Goal: Task Accomplishment & Management: Manage account settings

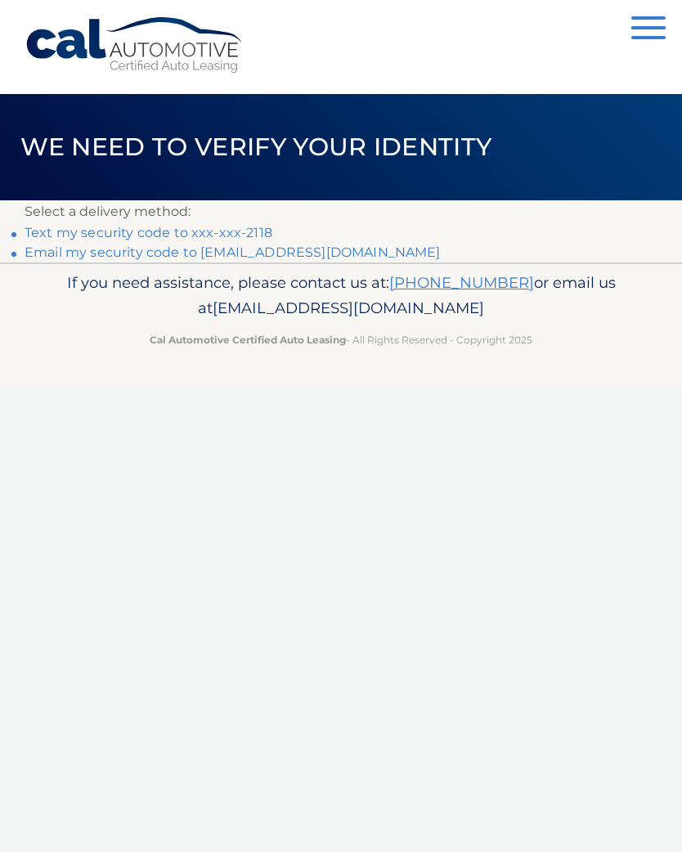
click at [78, 240] on link "Text my security code to xxx-xxx-2118" at bounding box center [149, 233] width 248 height 16
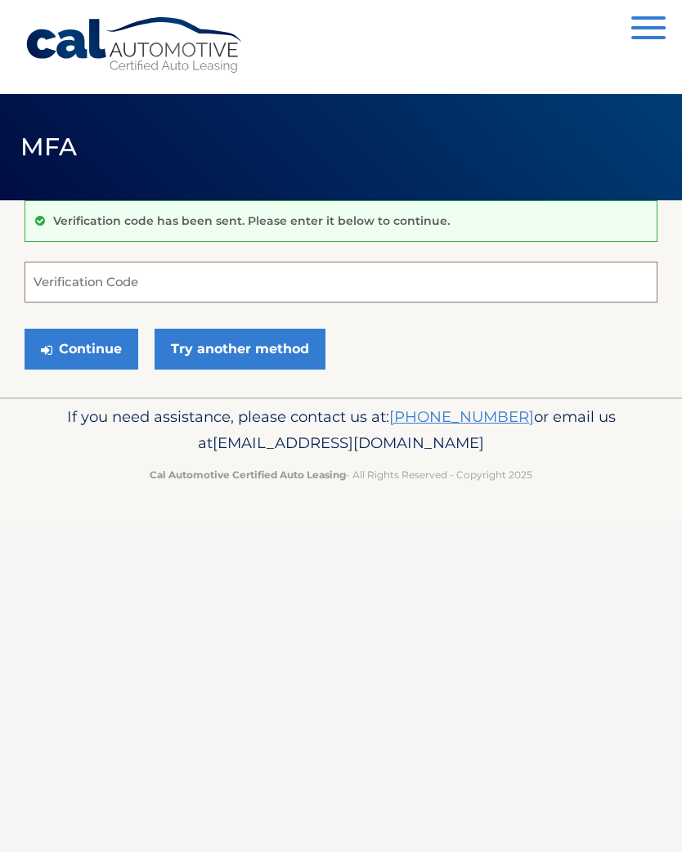
click at [69, 285] on input "Verification Code" at bounding box center [341, 282] width 633 height 41
type input "508261"
click at [81, 348] on button "Continue" at bounding box center [82, 349] width 114 height 41
click at [66, 346] on button "Continue" at bounding box center [82, 349] width 114 height 41
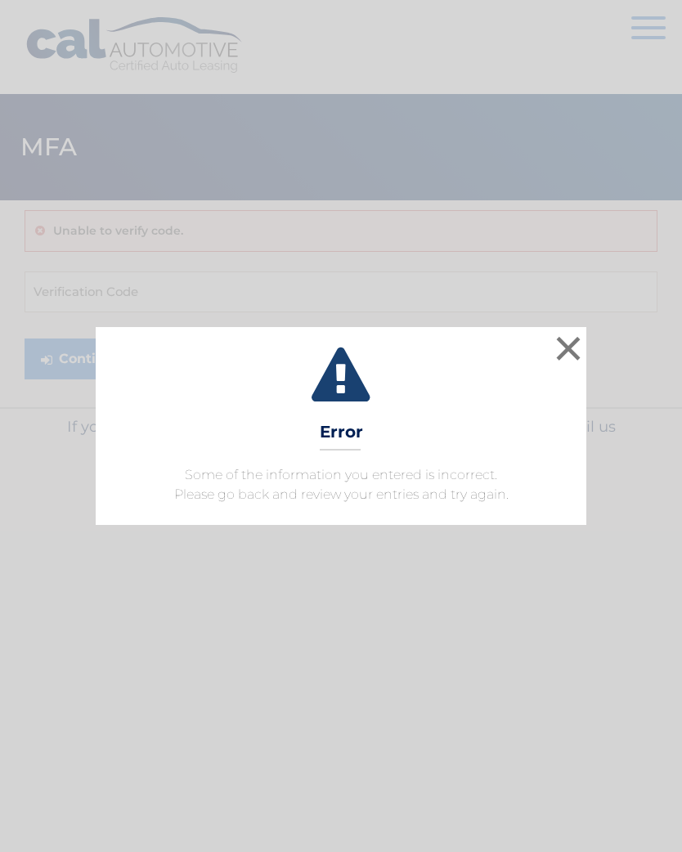
click at [571, 358] on button "×" at bounding box center [568, 348] width 33 height 33
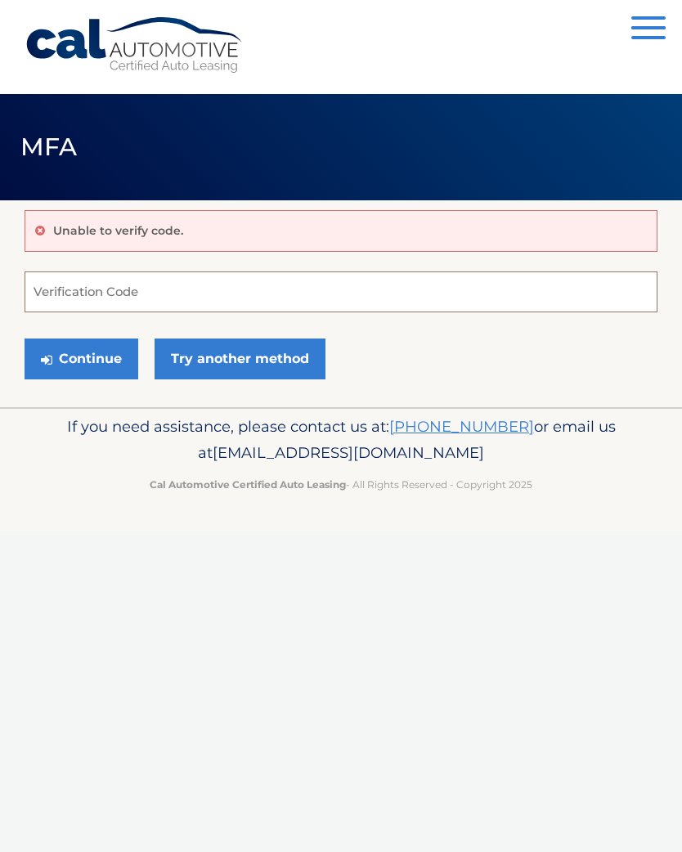
click at [56, 298] on input "Verification Code" at bounding box center [341, 291] width 633 height 41
type input "508261"
click at [68, 371] on button "Continue" at bounding box center [82, 358] width 114 height 41
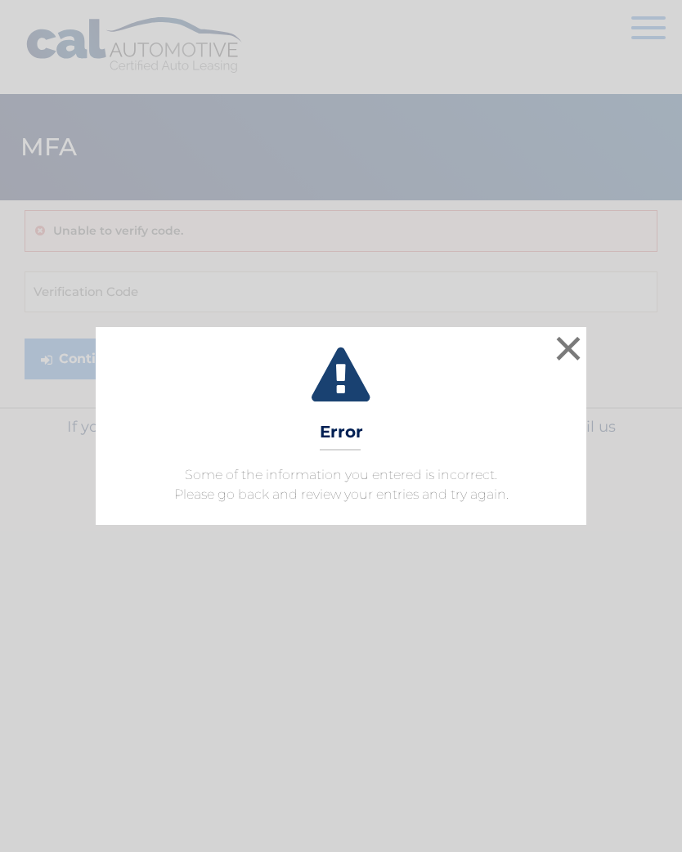
click at [577, 332] on button "×" at bounding box center [568, 348] width 33 height 33
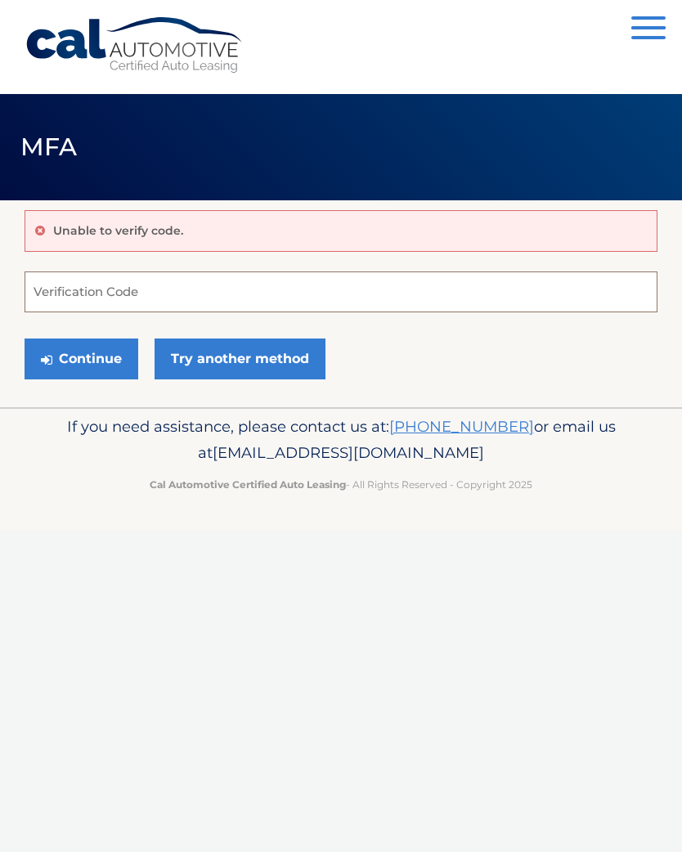
click at [38, 282] on input "Verification Code" at bounding box center [341, 291] width 633 height 41
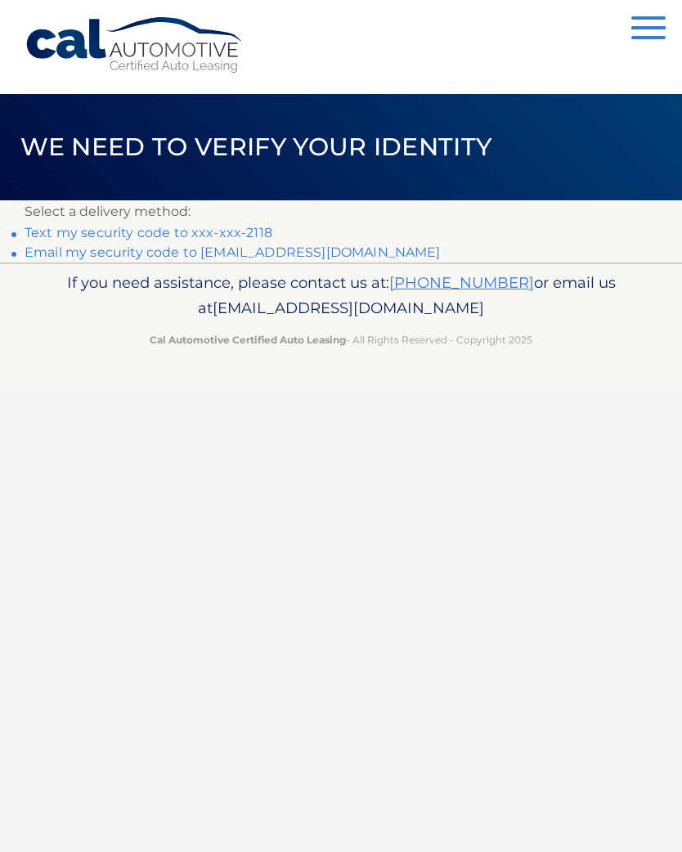
click at [55, 260] on link "Email my security code to [EMAIL_ADDRESS][DOMAIN_NAME]" at bounding box center [233, 252] width 416 height 16
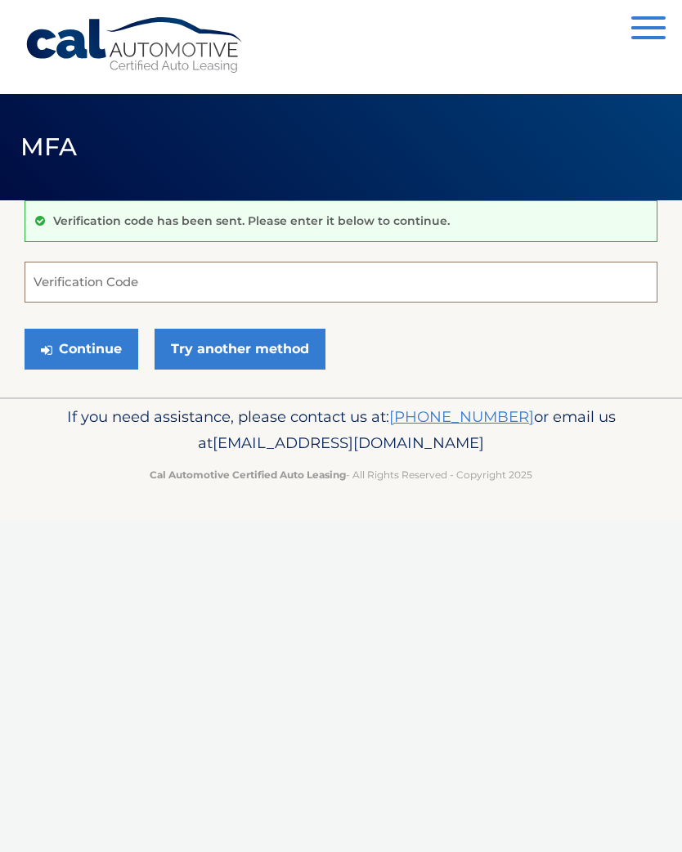
click at [43, 287] on input "Verification Code" at bounding box center [341, 282] width 633 height 41
type input "735306"
click at [59, 357] on button "Continue" at bounding box center [82, 349] width 114 height 41
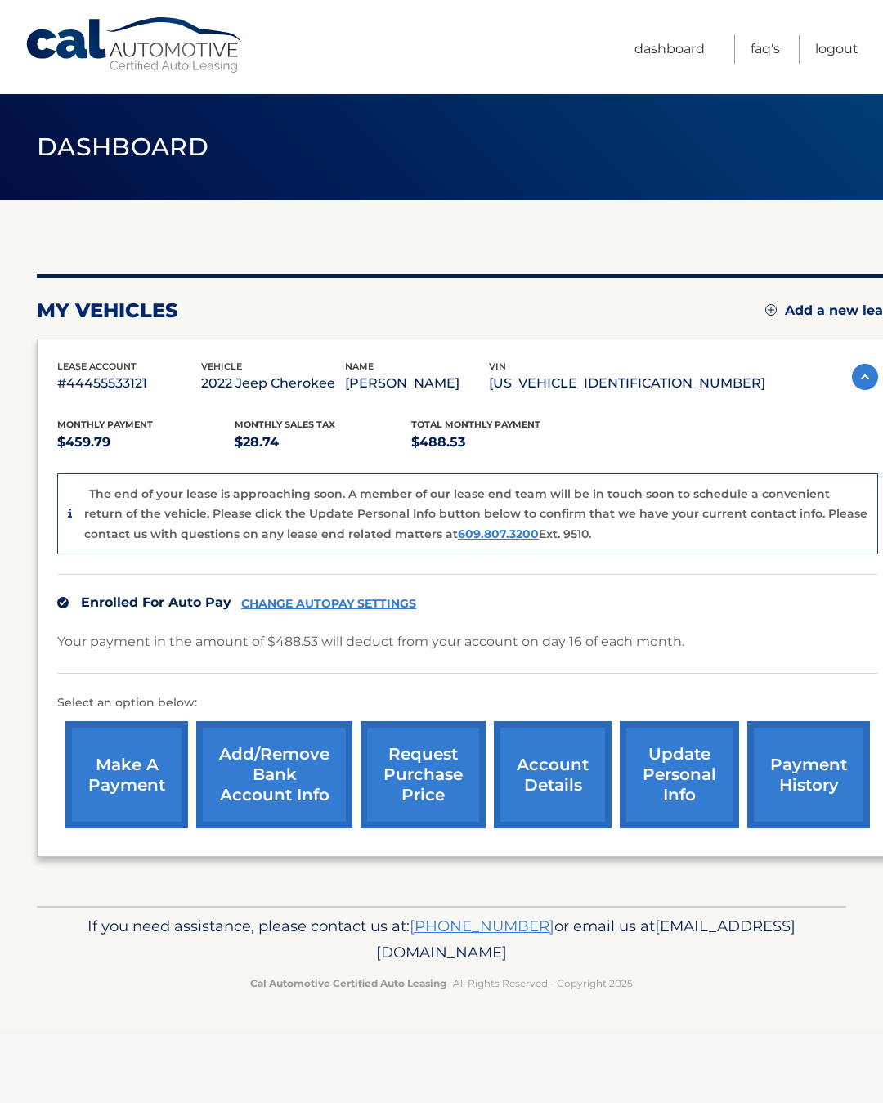
click at [649, 52] on link "Dashboard" at bounding box center [669, 49] width 70 height 29
click at [535, 755] on link "account details" at bounding box center [553, 774] width 118 height 107
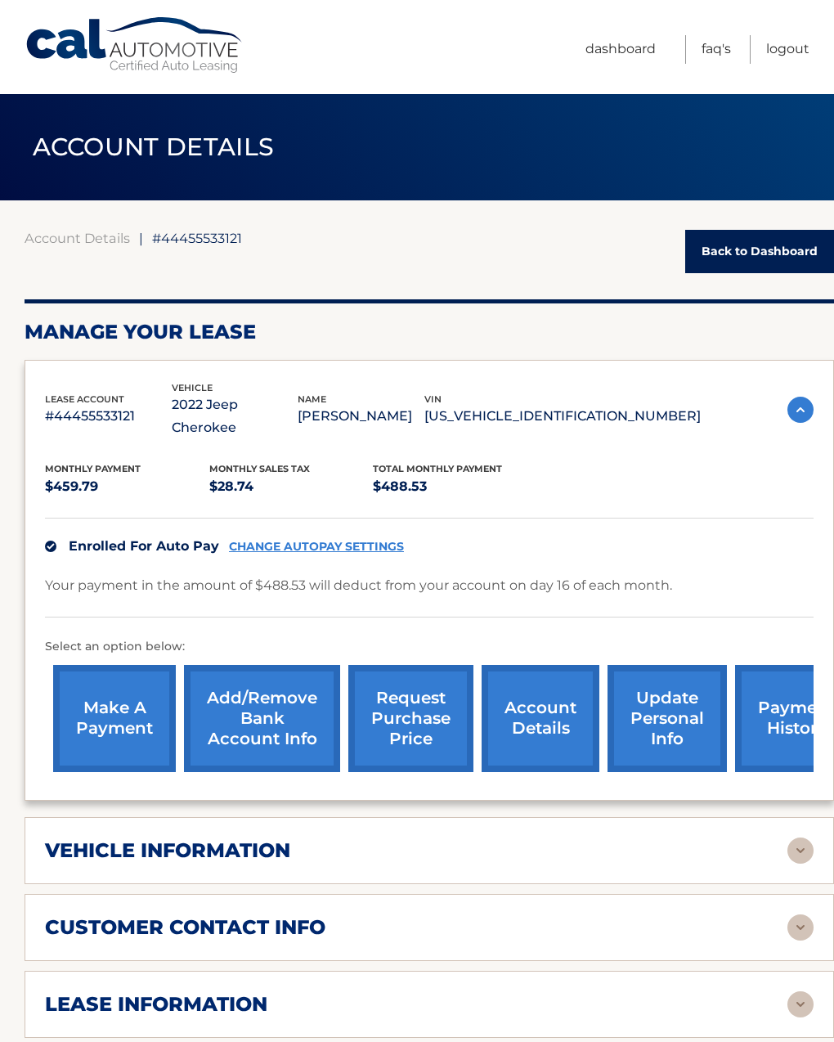
click at [96, 838] on h2 "vehicle information" at bounding box center [167, 850] width 245 height 25
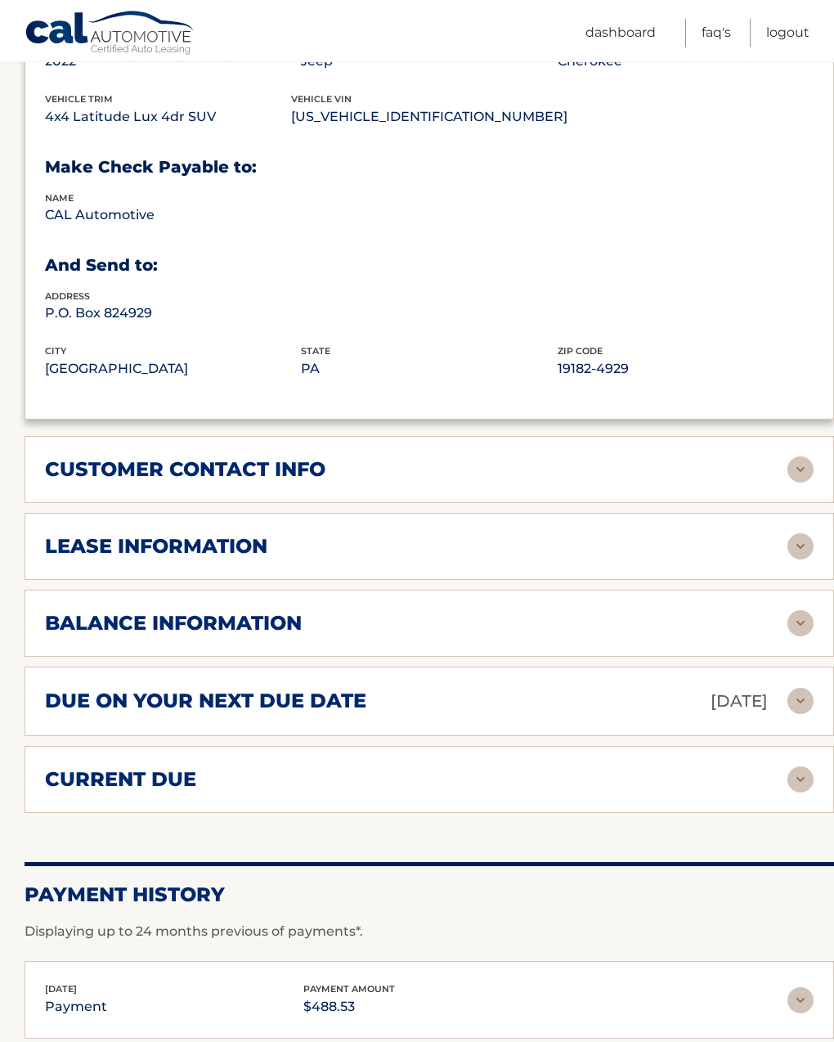
click at [78, 457] on h2 "customer contact info" at bounding box center [185, 469] width 280 height 25
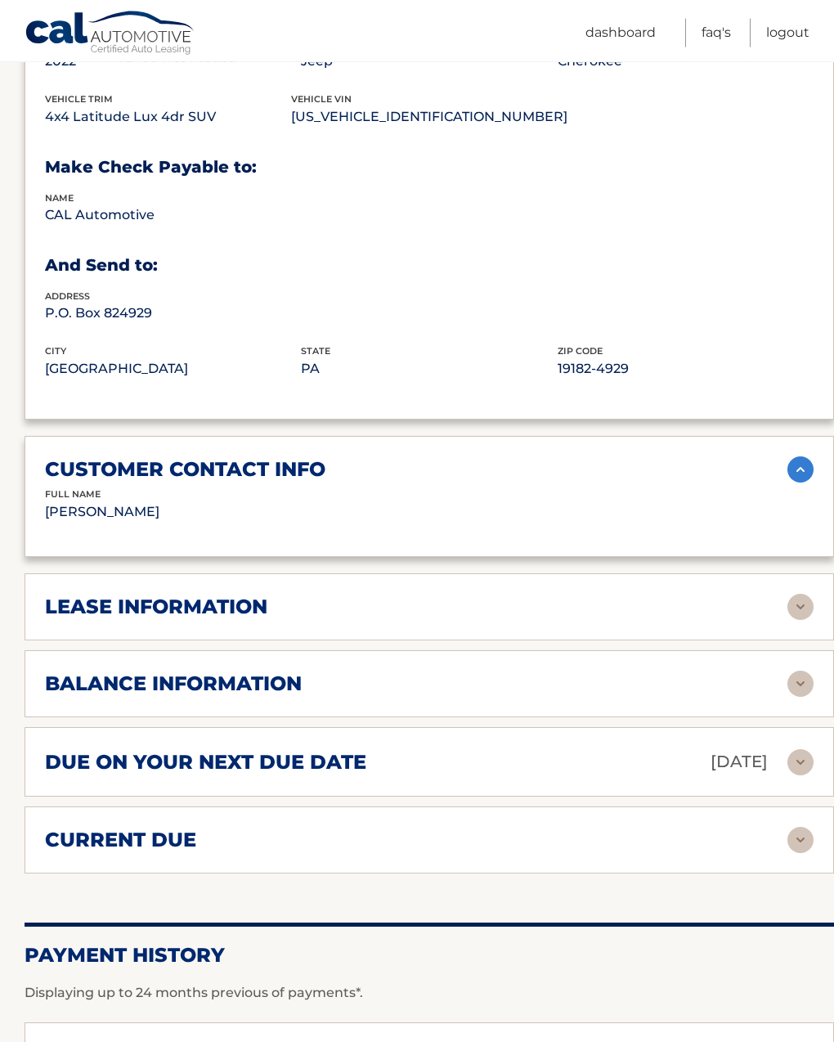
scroll to position [852, 0]
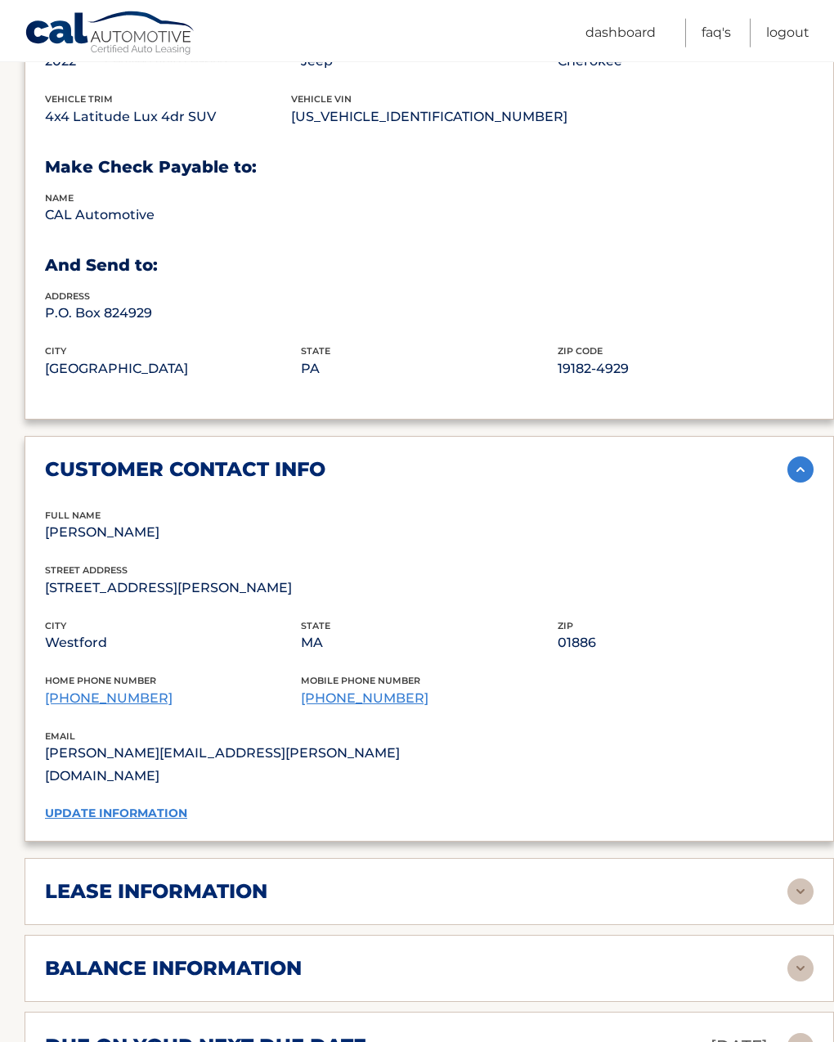
click at [64, 879] on h2 "lease information" at bounding box center [156, 891] width 222 height 25
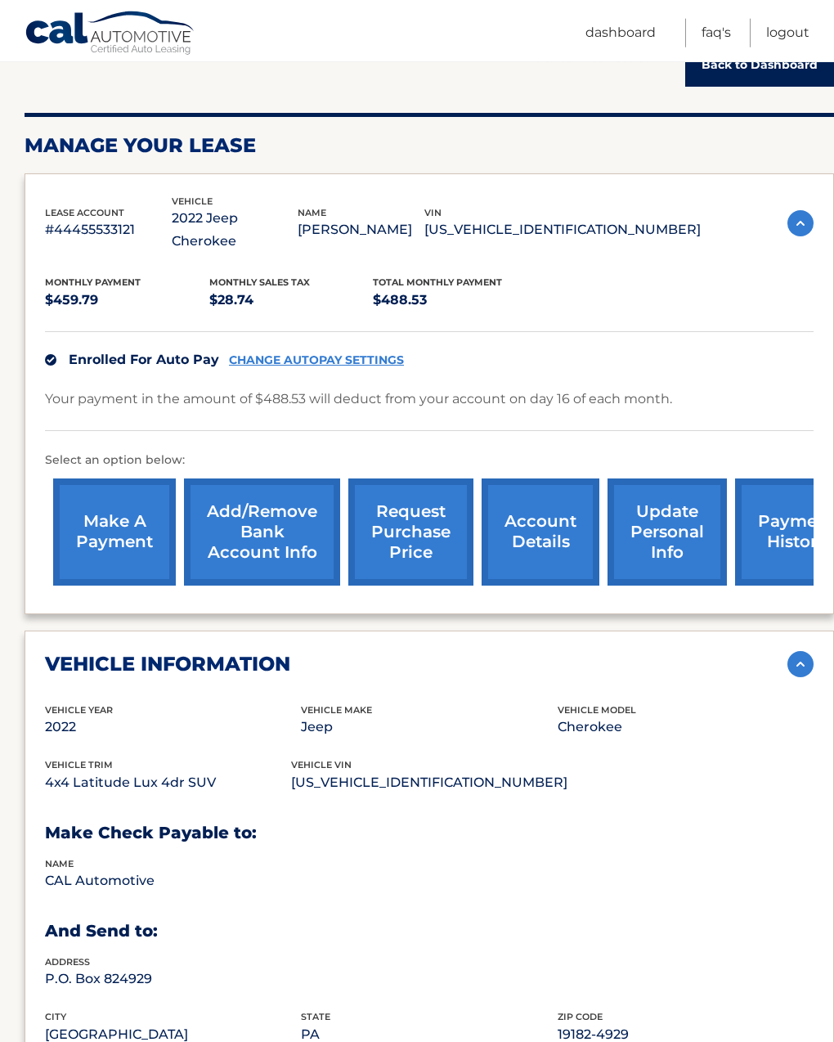
scroll to position [172, 0]
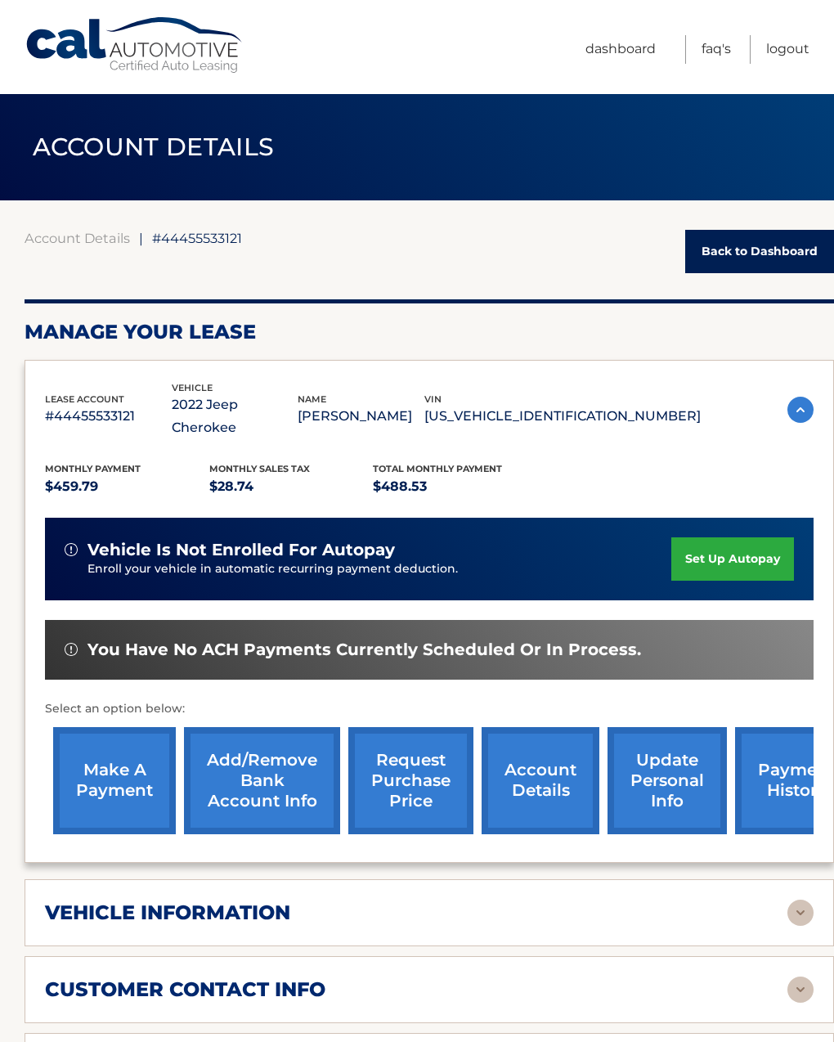
scroll to position [13, 0]
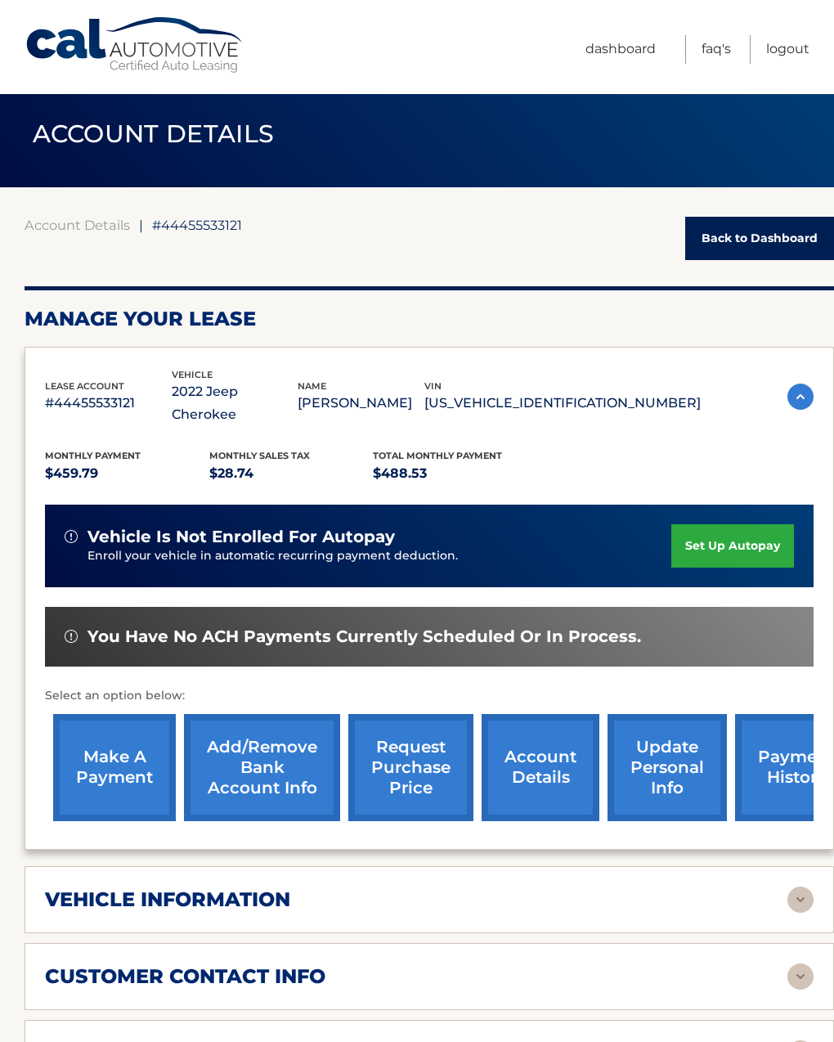
click at [87, 887] on h2 "vehicle information" at bounding box center [167, 899] width 245 height 25
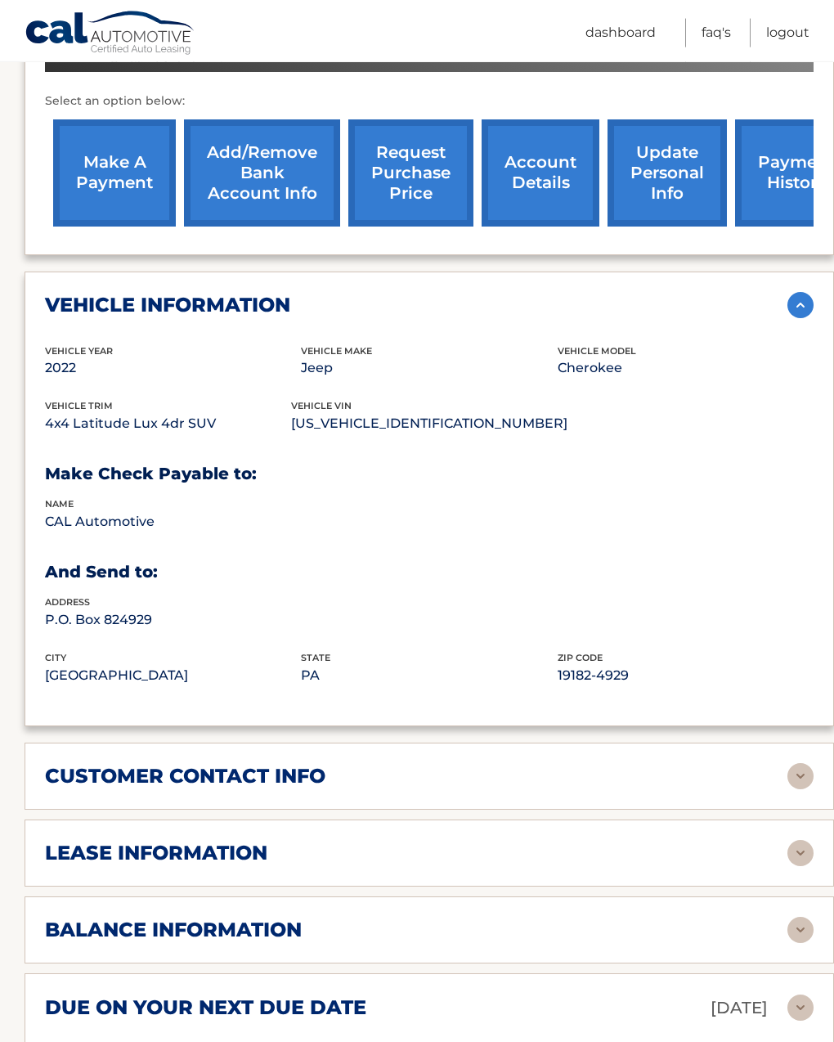
click at [64, 764] on h2 "customer contact info" at bounding box center [185, 776] width 280 height 25
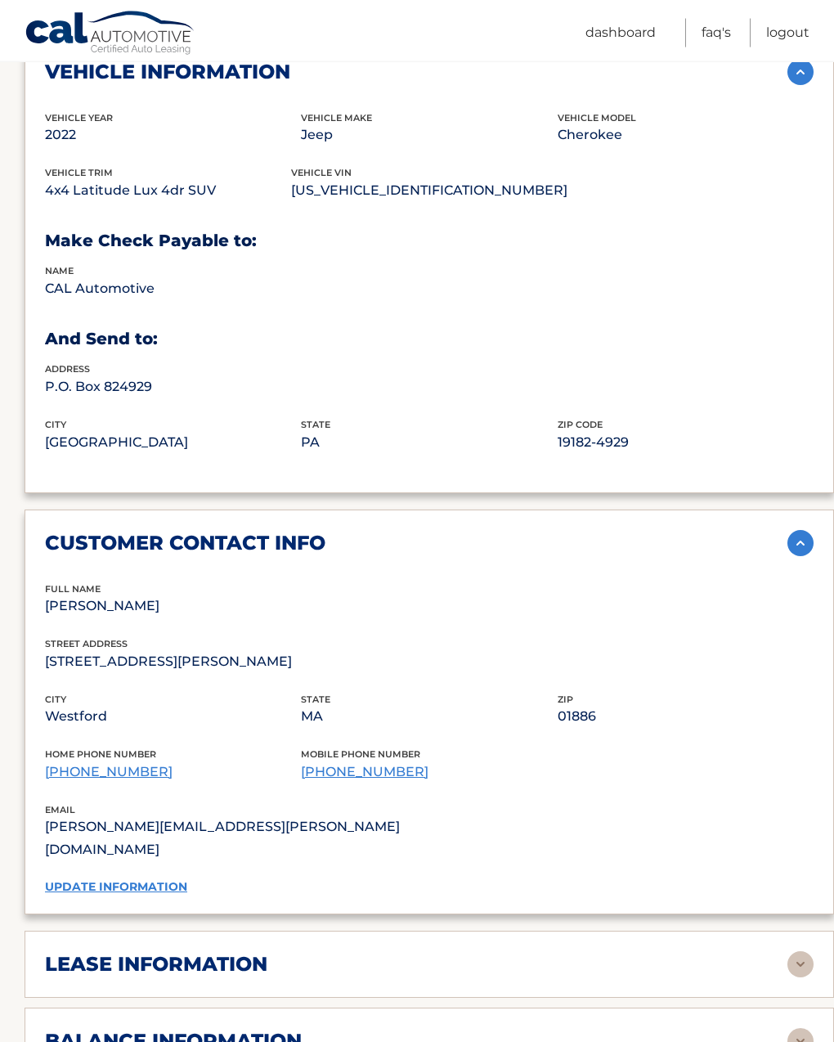
scroll to position [843, 0]
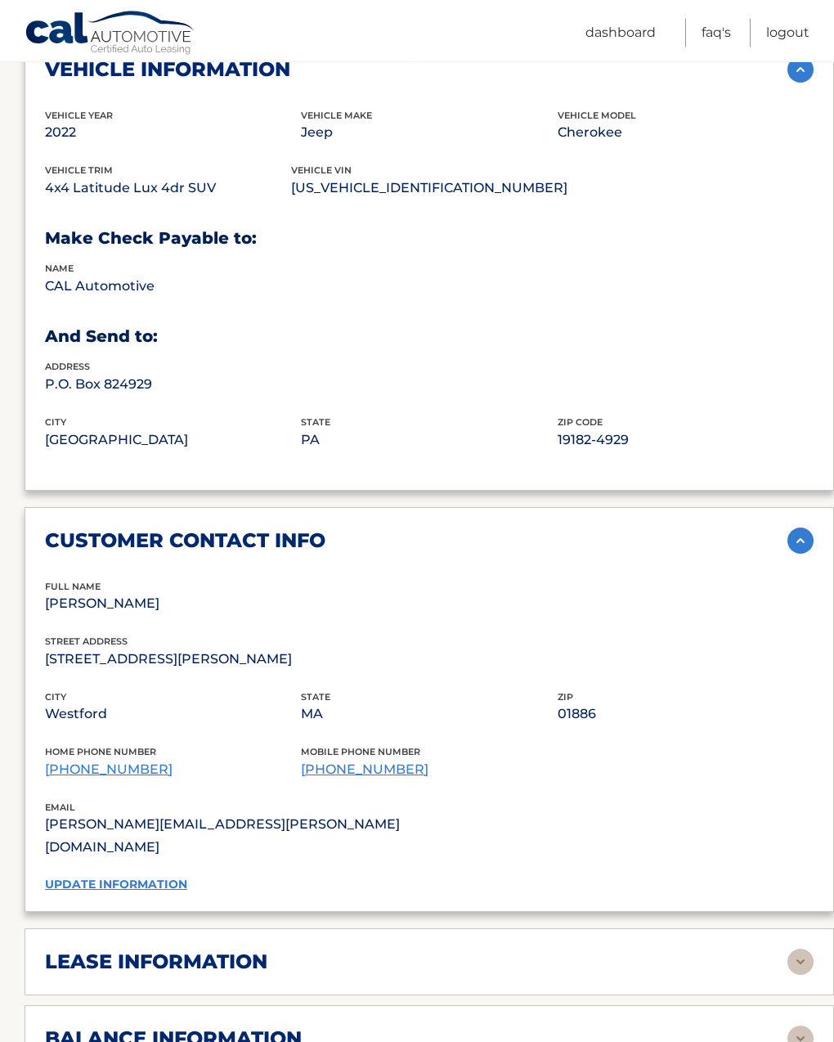
click at [83, 949] on h2 "lease information" at bounding box center [156, 961] width 222 height 25
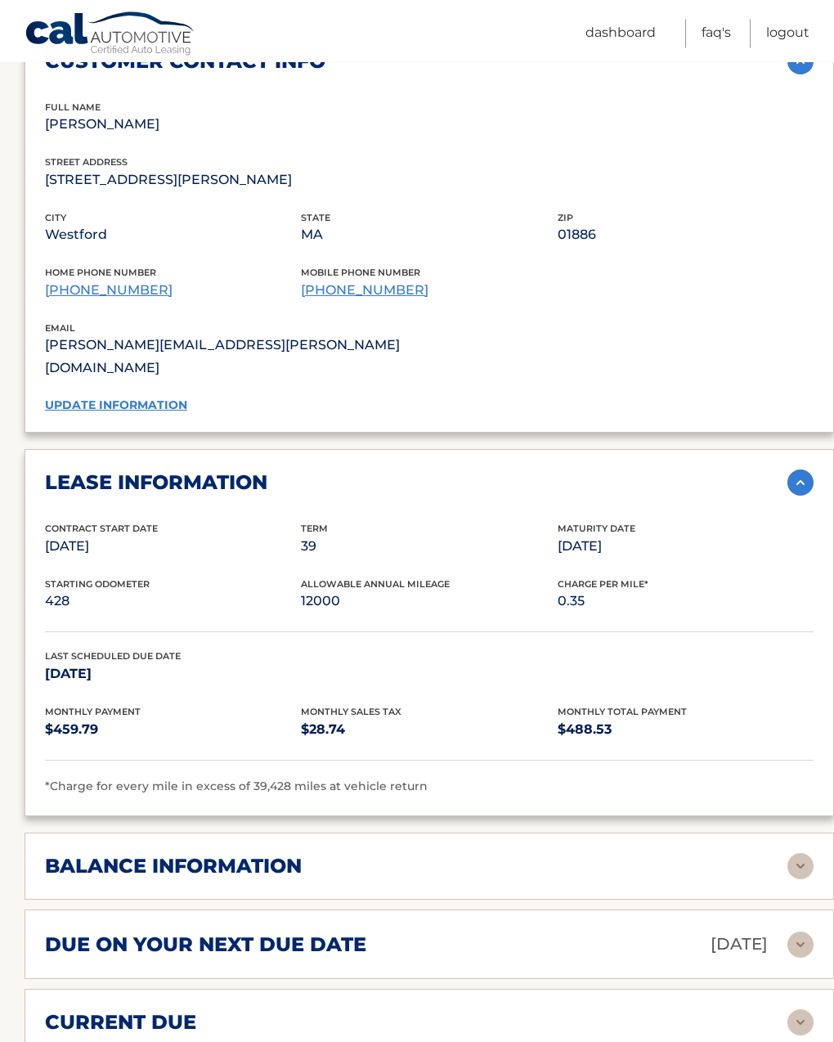
scroll to position [1329, 0]
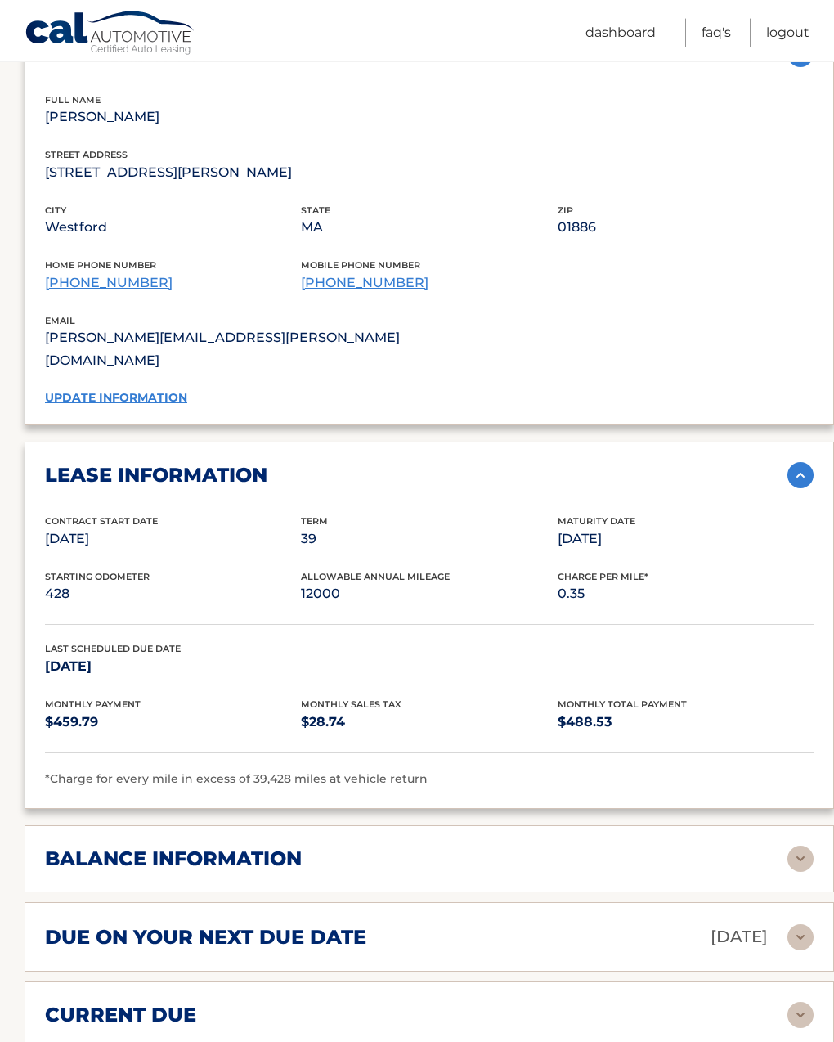
click at [76, 845] on div "balance information" at bounding box center [429, 858] width 768 height 26
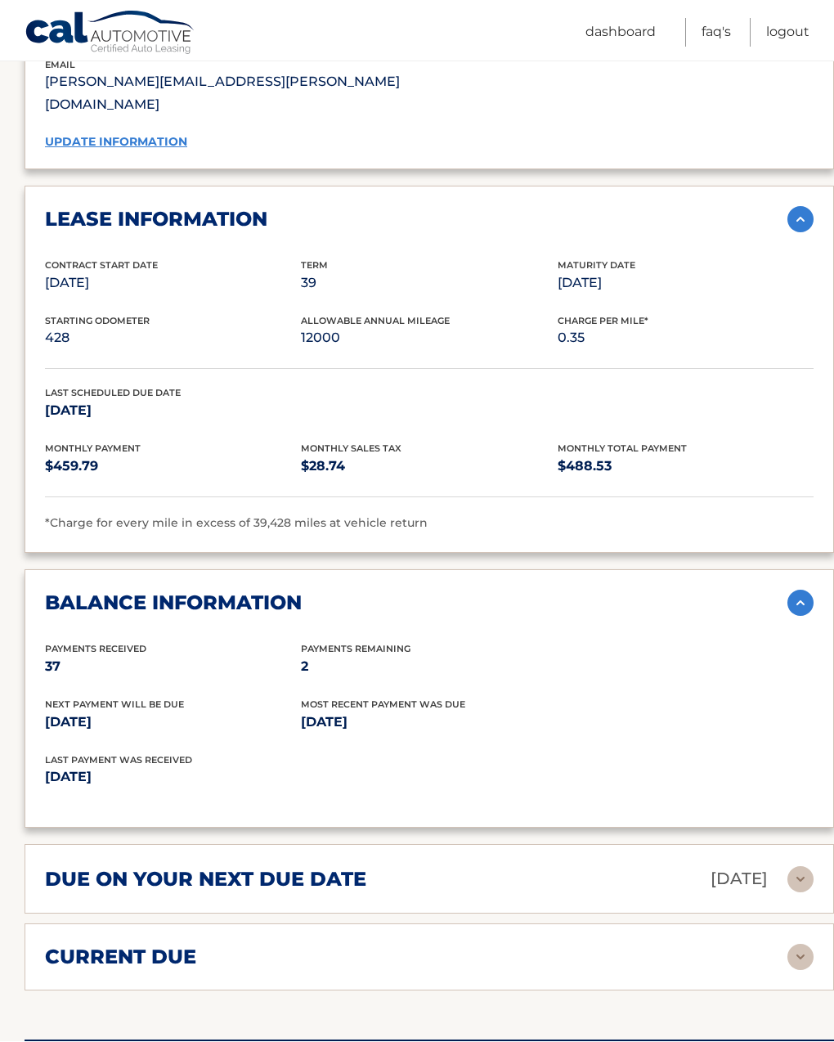
click at [76, 867] on h2 "due on your next due date" at bounding box center [205, 879] width 321 height 25
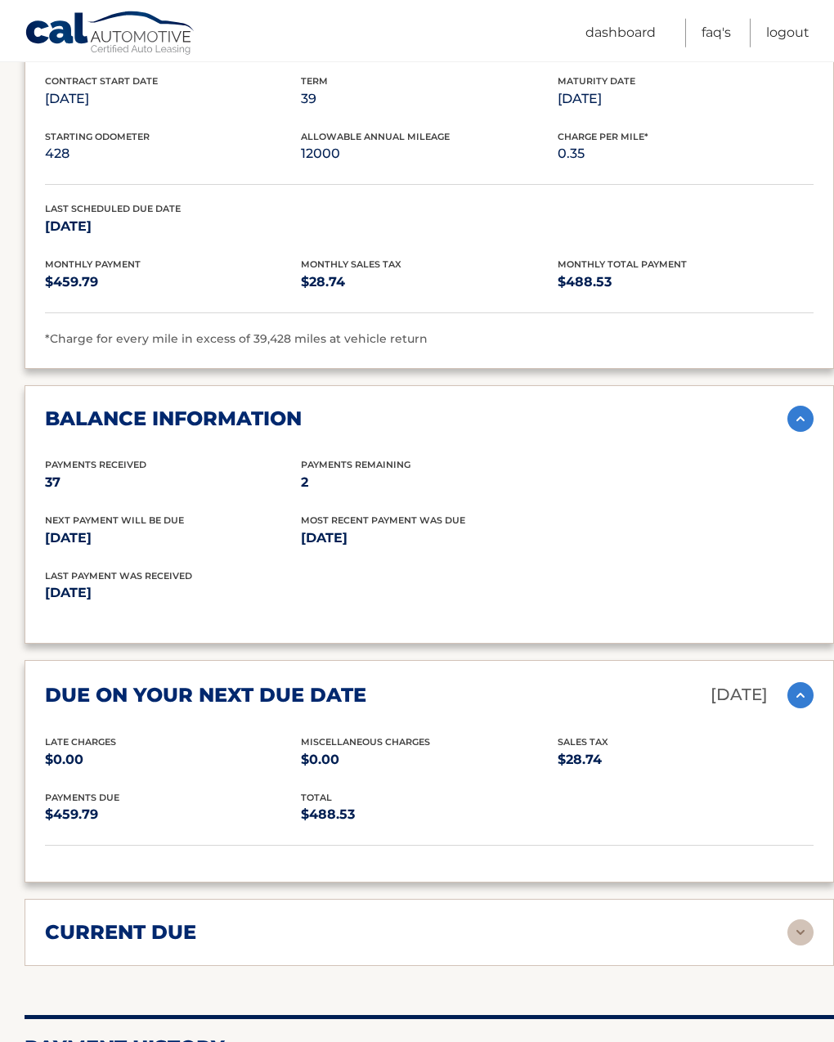
scroll to position [1772, 0]
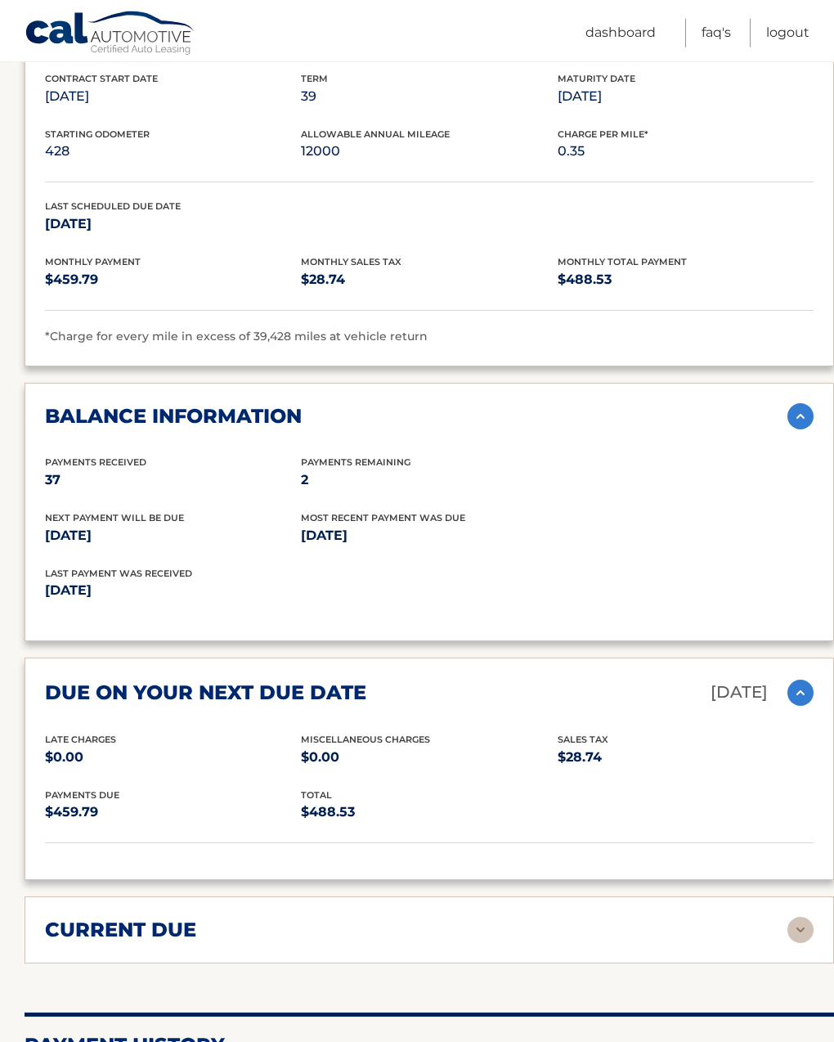
click at [81, 917] on h2 "current due" at bounding box center [120, 929] width 151 height 25
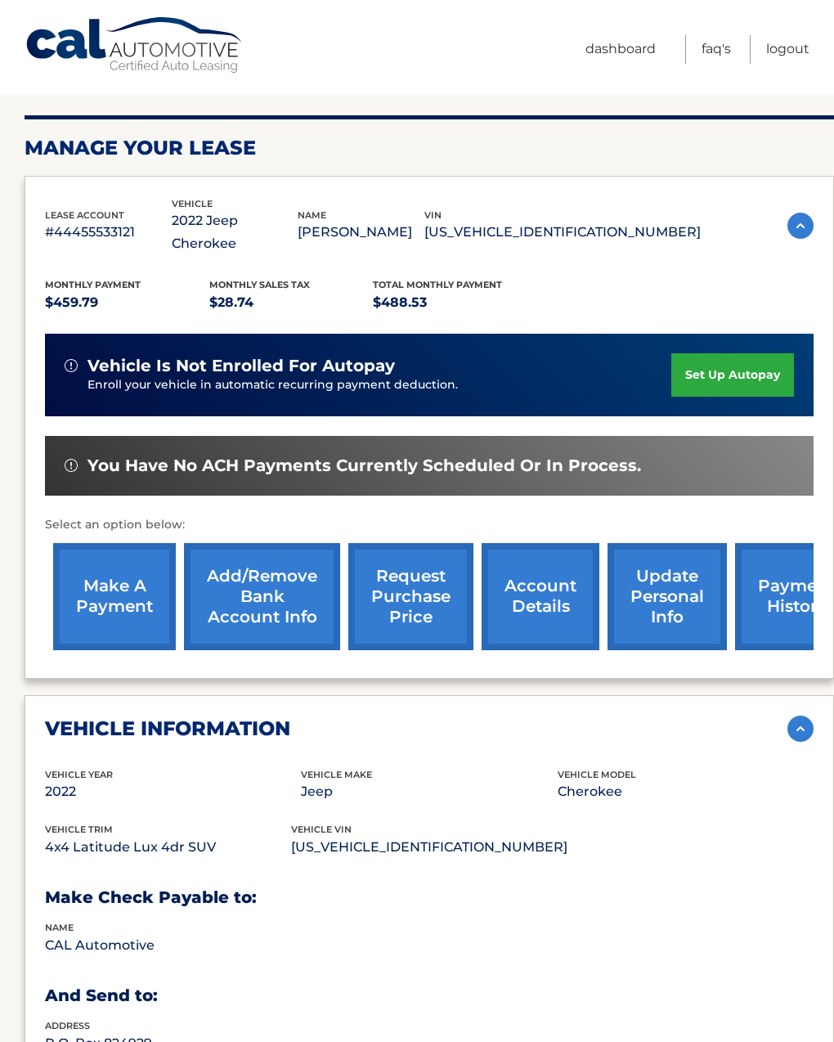
scroll to position [0, 0]
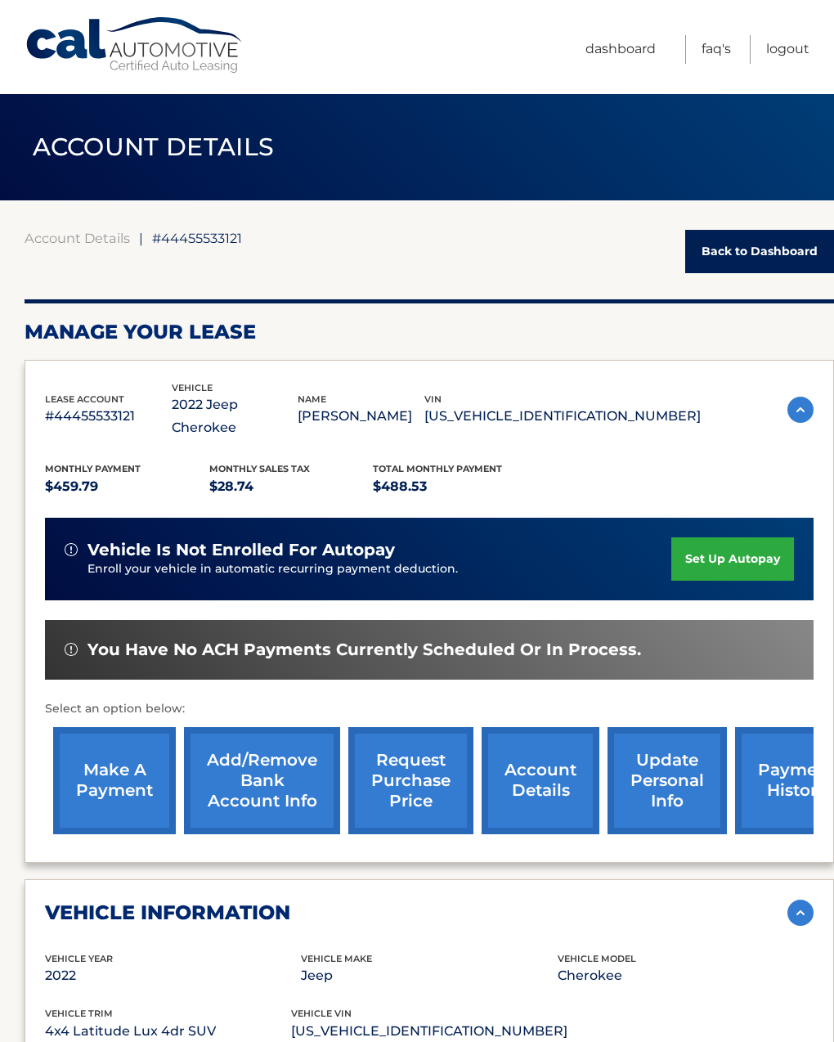
click at [73, 643] on img at bounding box center [71, 649] width 13 height 13
click at [56, 629] on div "You have no ACH payments currently scheduled or in process." at bounding box center [429, 650] width 768 height 60
click at [56, 628] on div "You have no ACH payments currently scheduled or in process." at bounding box center [429, 650] width 768 height 60
click at [66, 643] on img at bounding box center [71, 649] width 13 height 13
click at [65, 643] on img at bounding box center [71, 649] width 13 height 13
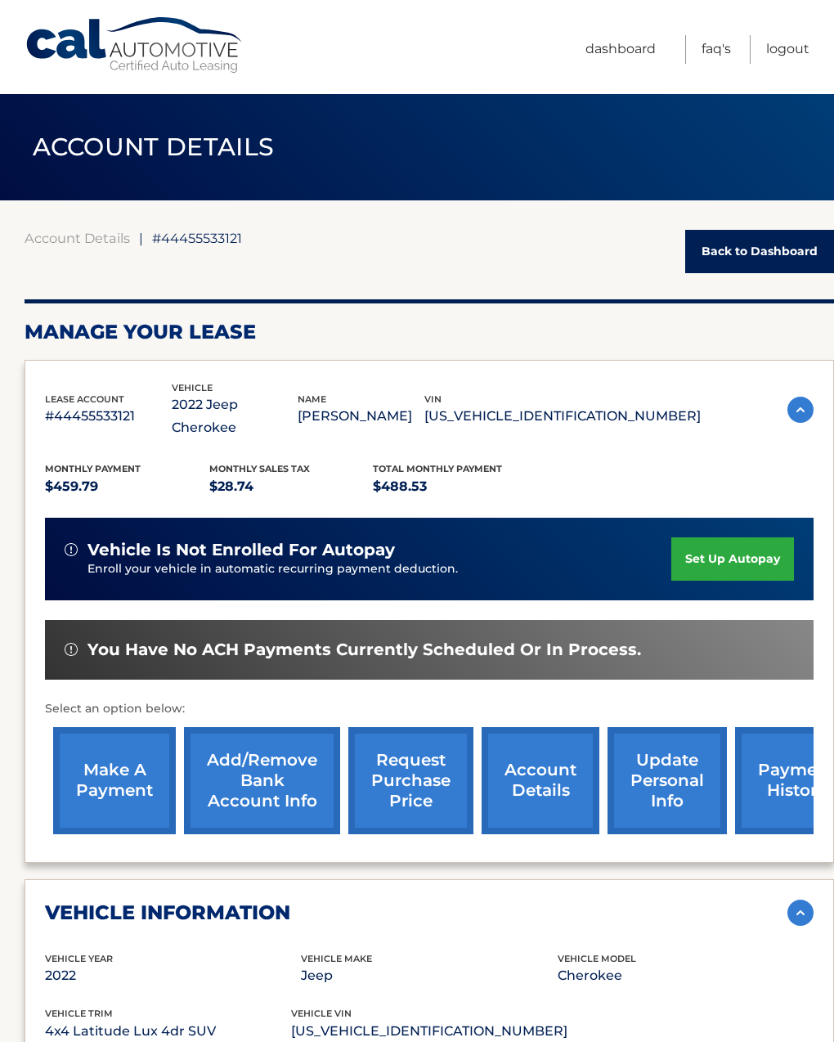
click at [533, 753] on link "account details" at bounding box center [541, 780] width 118 height 107
click at [517, 772] on link "account details" at bounding box center [541, 780] width 118 height 107
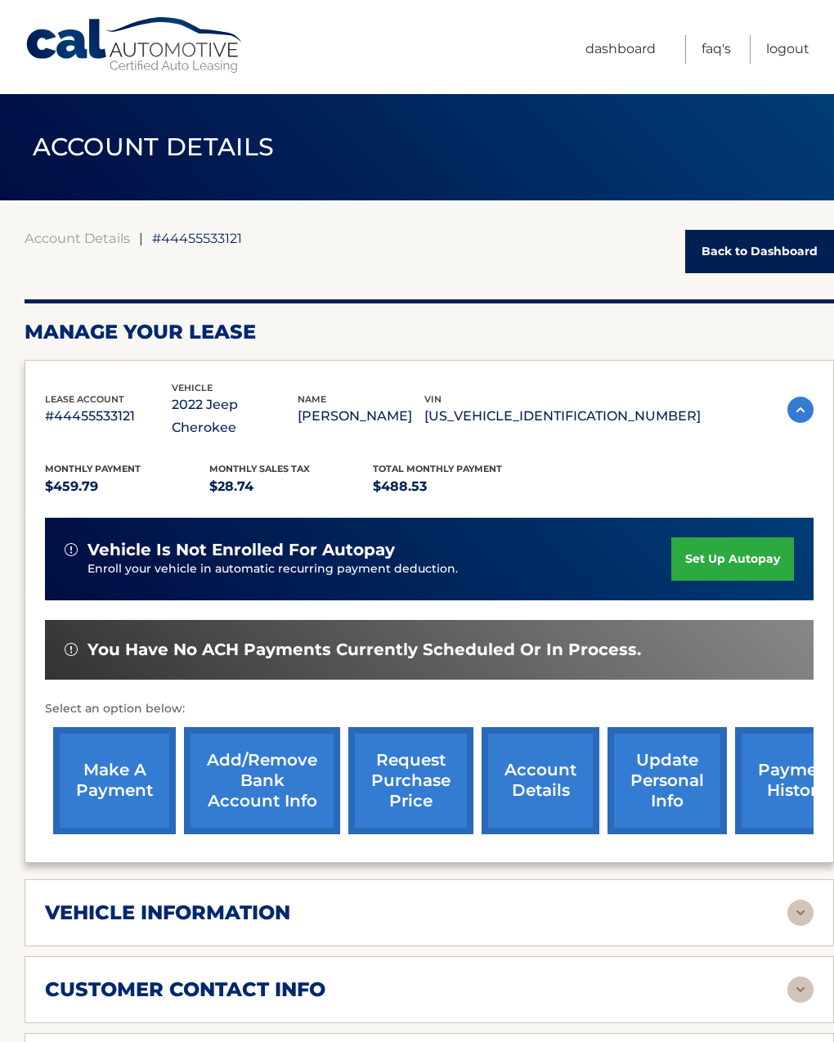
click at [518, 759] on link "account details" at bounding box center [541, 780] width 118 height 107
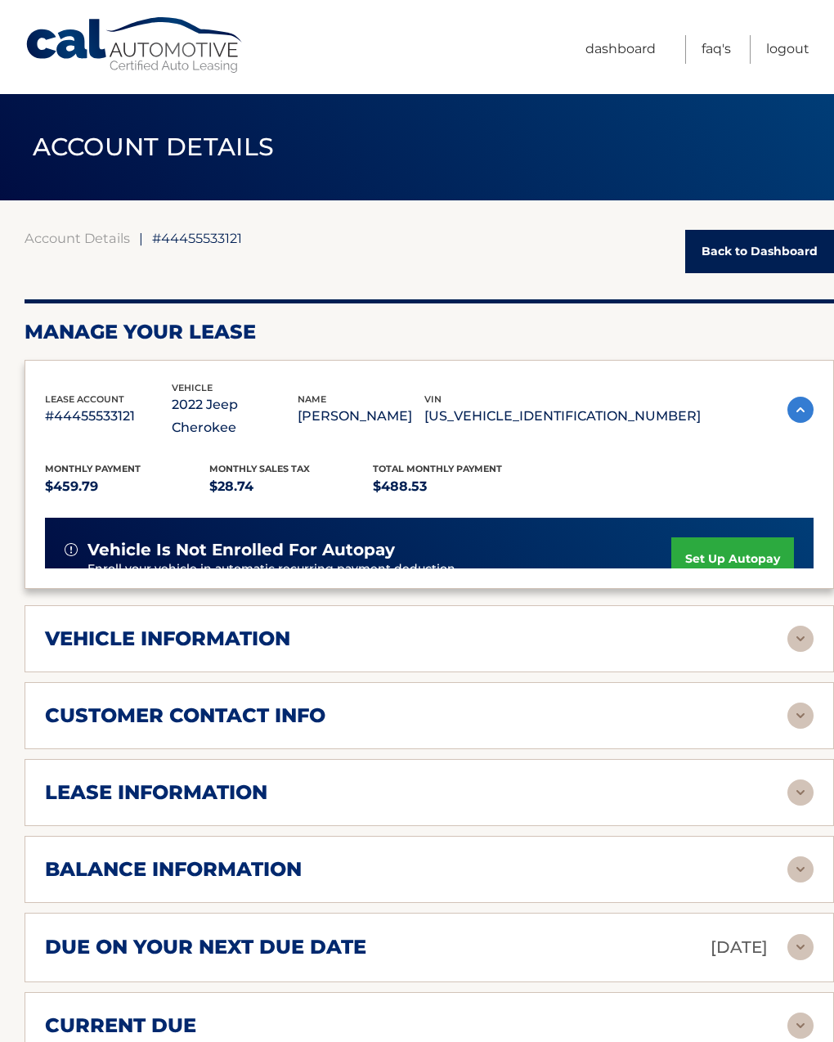
click at [711, 94] on ul "Dashboard FAQ's Logout" at bounding box center [697, 47] width 224 height 94
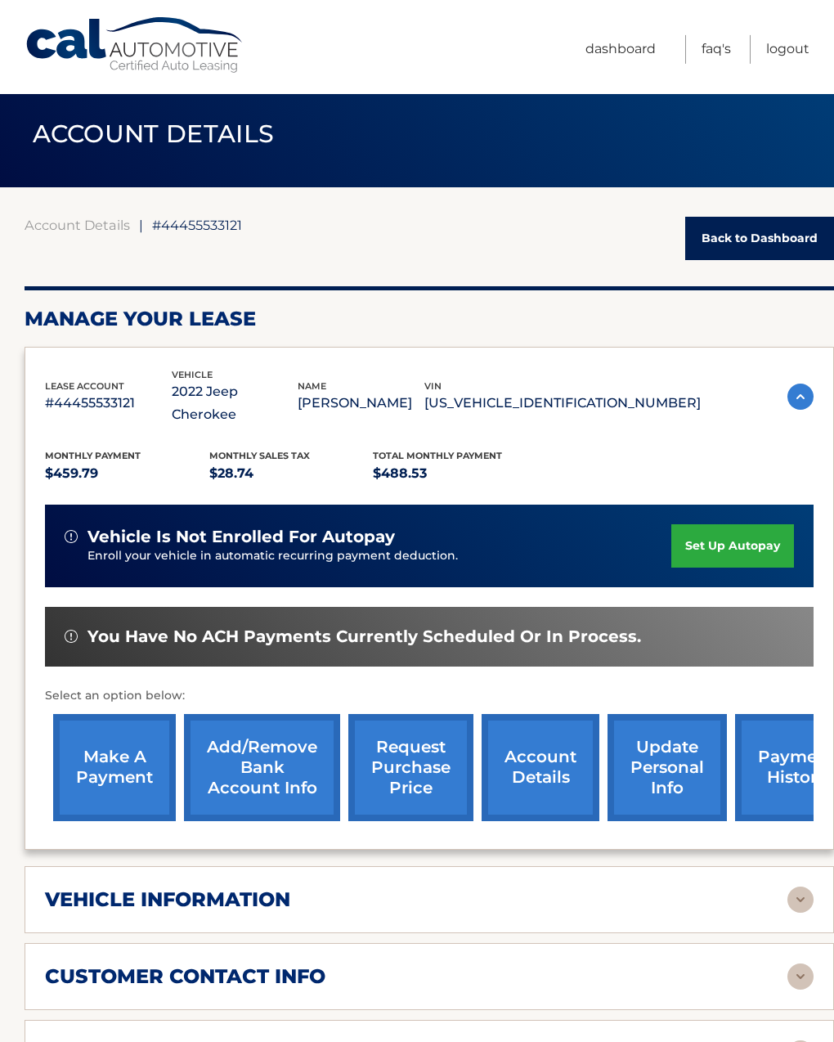
click at [701, 237] on link "Back to Dashboard" at bounding box center [759, 238] width 149 height 43
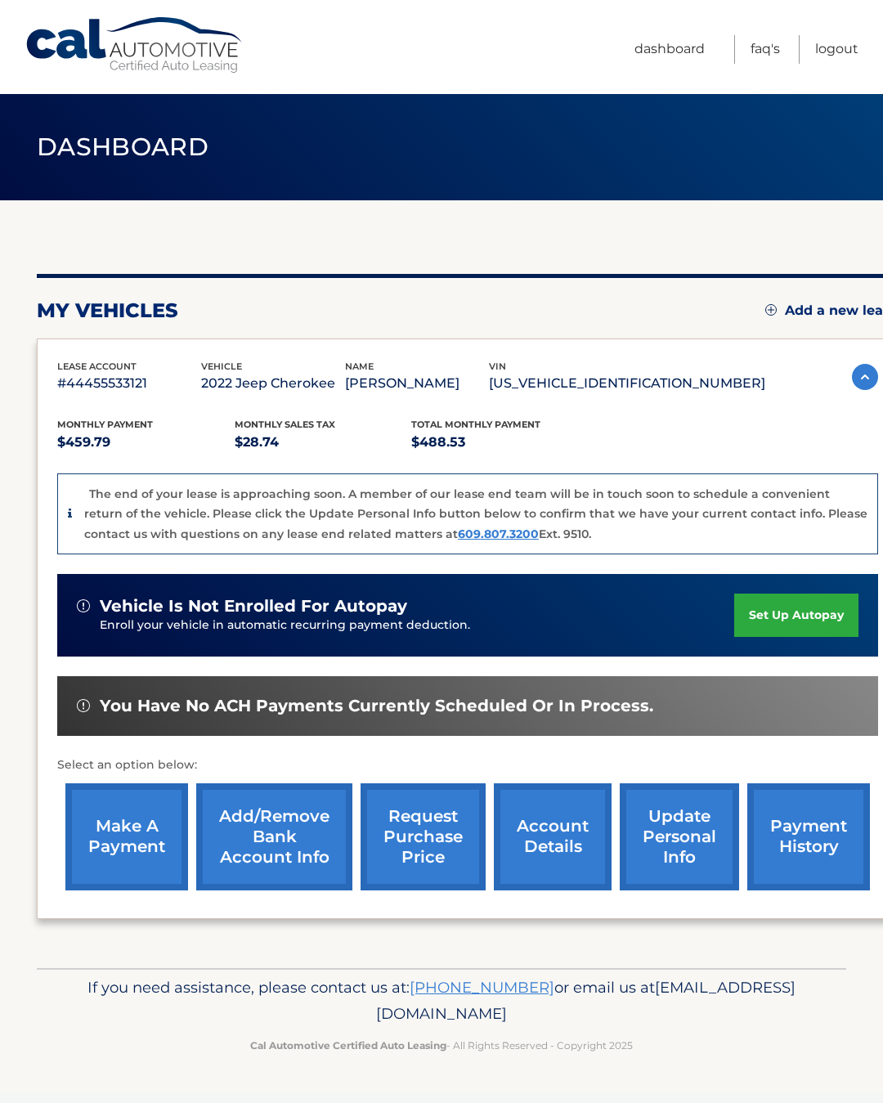
click at [246, 853] on link "Add/Remove bank account info" at bounding box center [274, 836] width 156 height 107
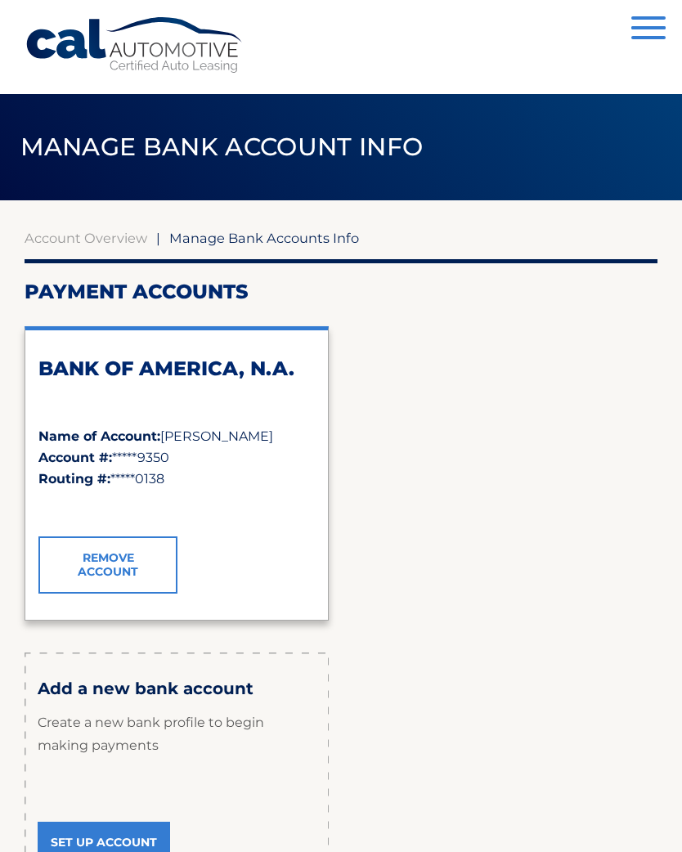
click at [78, 567] on link "Remove Account" at bounding box center [107, 564] width 139 height 57
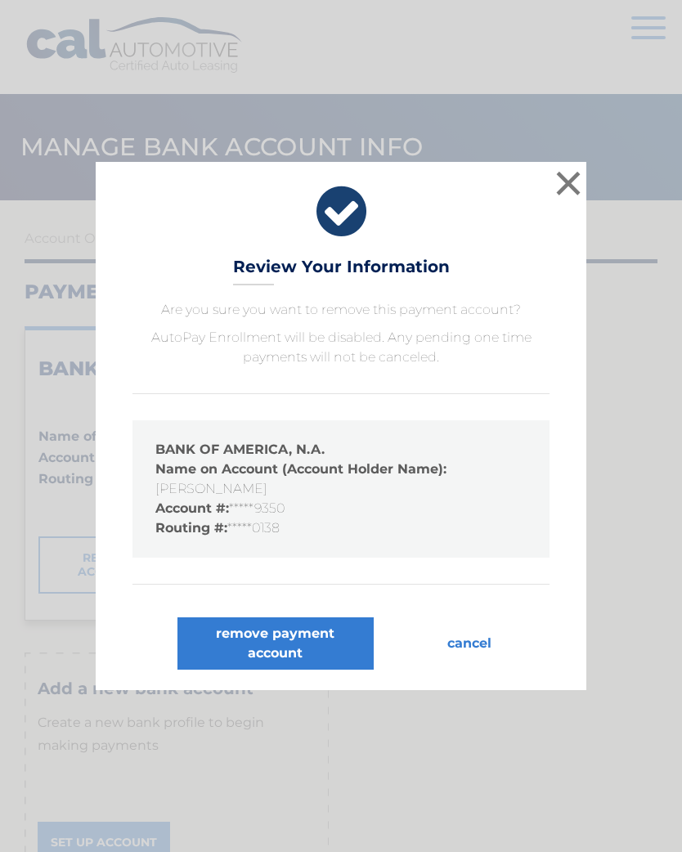
click at [226, 638] on button "remove payment account" at bounding box center [275, 643] width 196 height 52
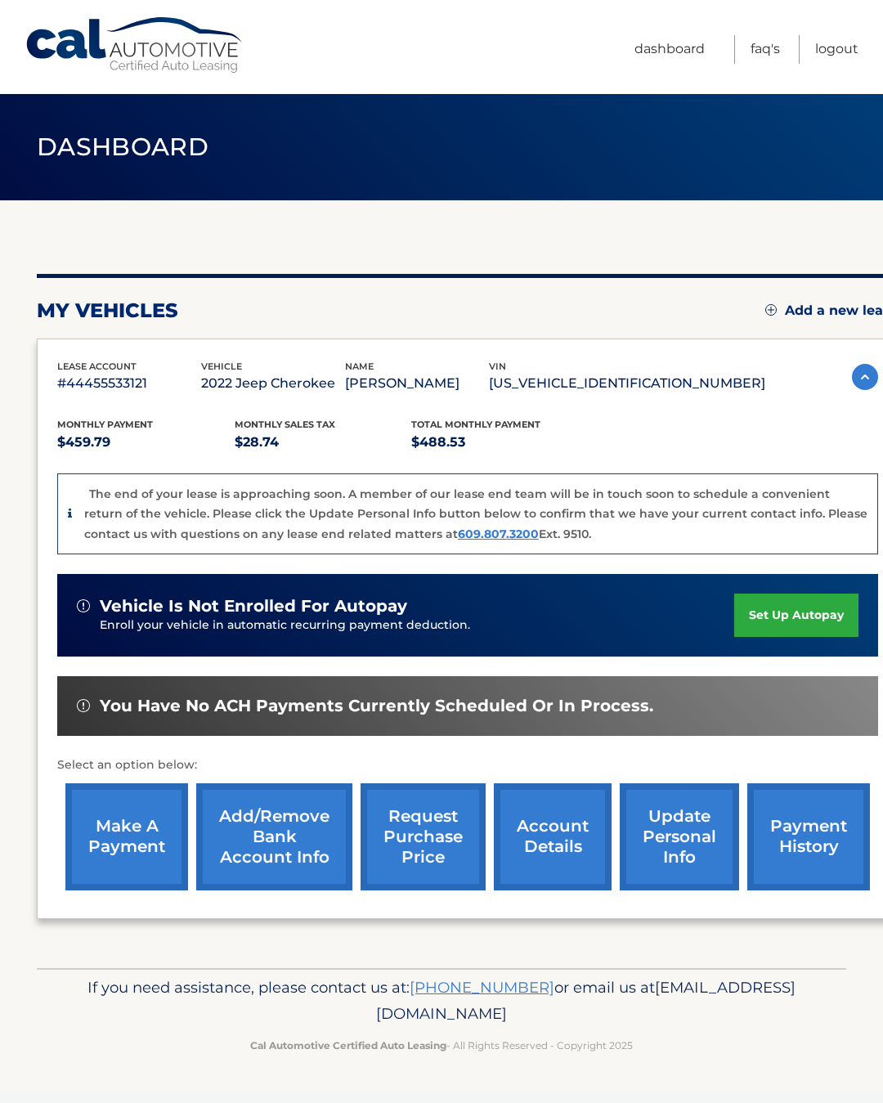
click at [547, 836] on link "account details" at bounding box center [553, 836] width 118 height 107
click at [526, 836] on link "account details" at bounding box center [553, 836] width 118 height 107
